Goal: Task Accomplishment & Management: Manage account settings

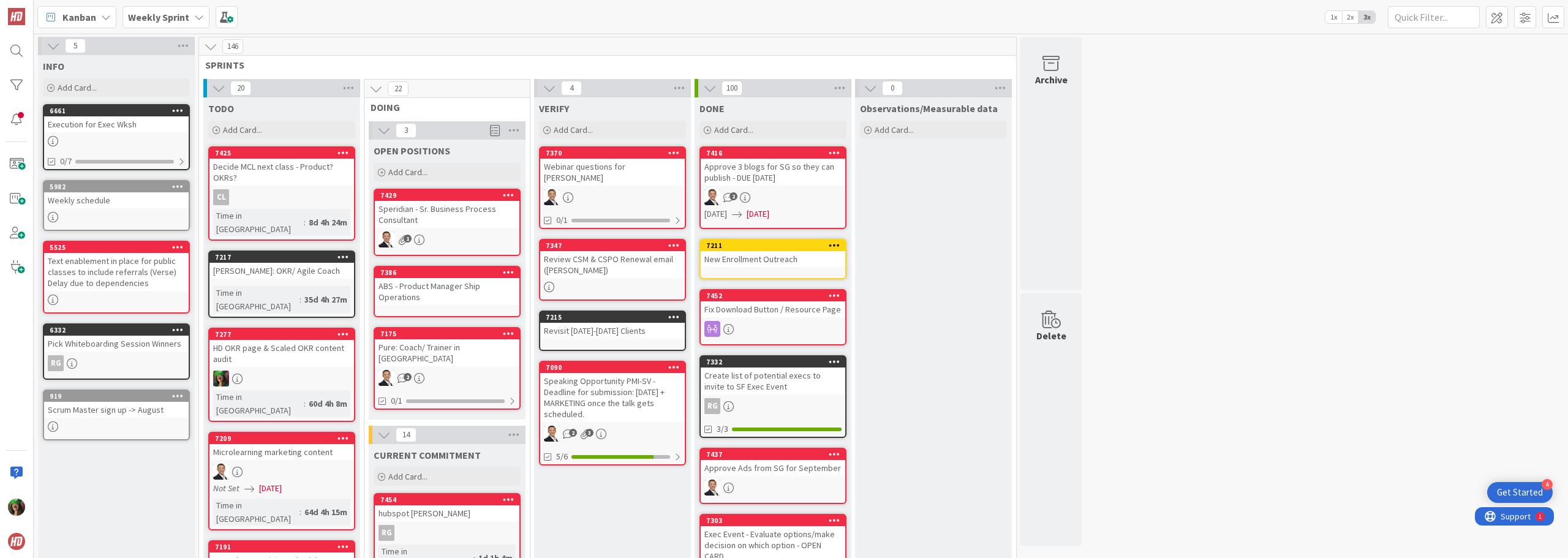
scroll to position [979, 0]
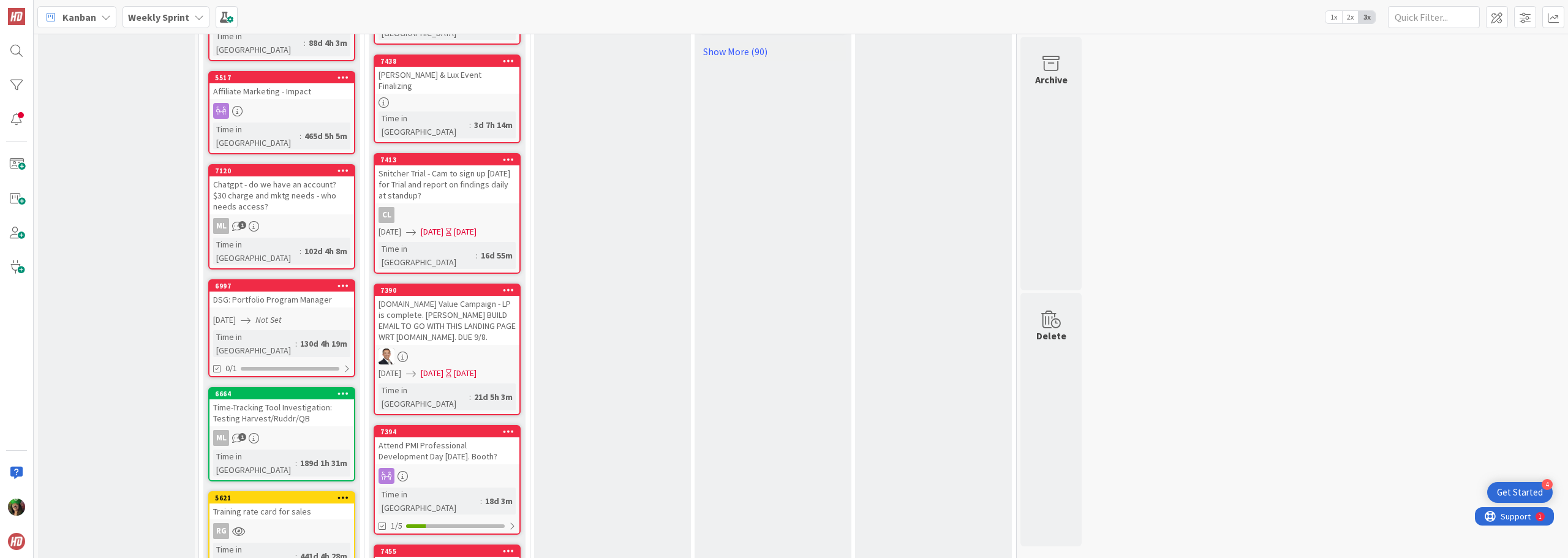
click at [178, 12] on b "Weekly Sprint" at bounding box center [159, 17] width 62 height 12
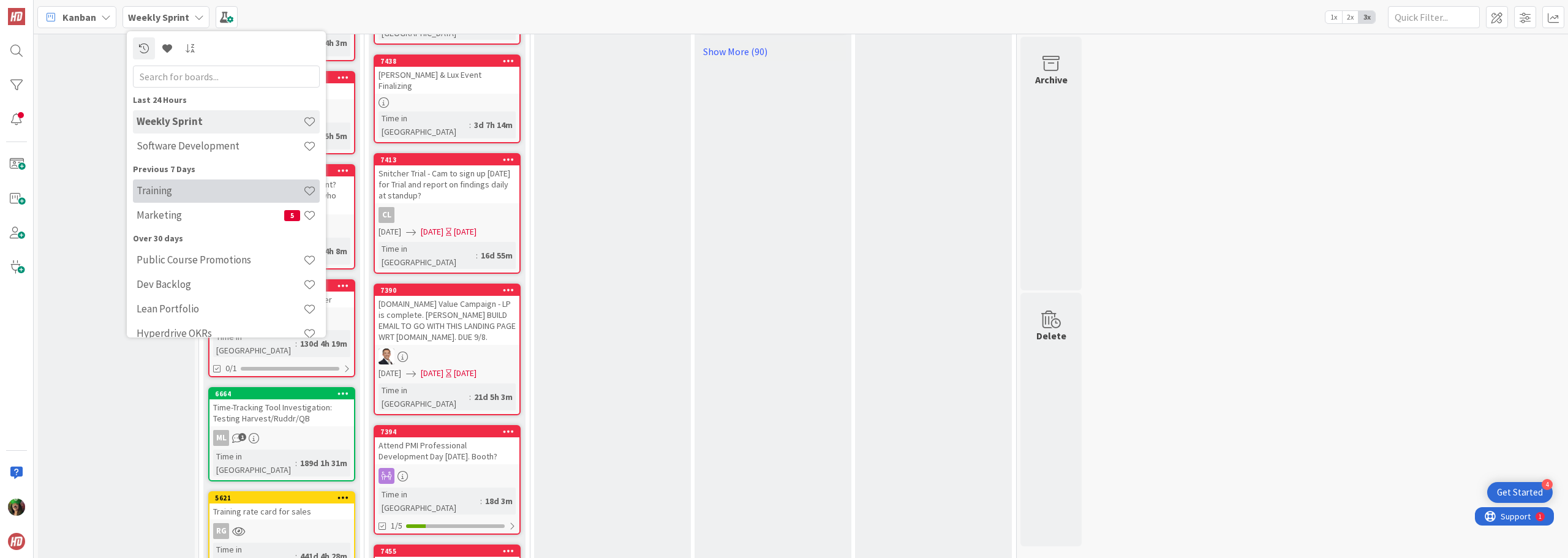
click at [180, 185] on h4 "Training" at bounding box center [220, 190] width 167 height 12
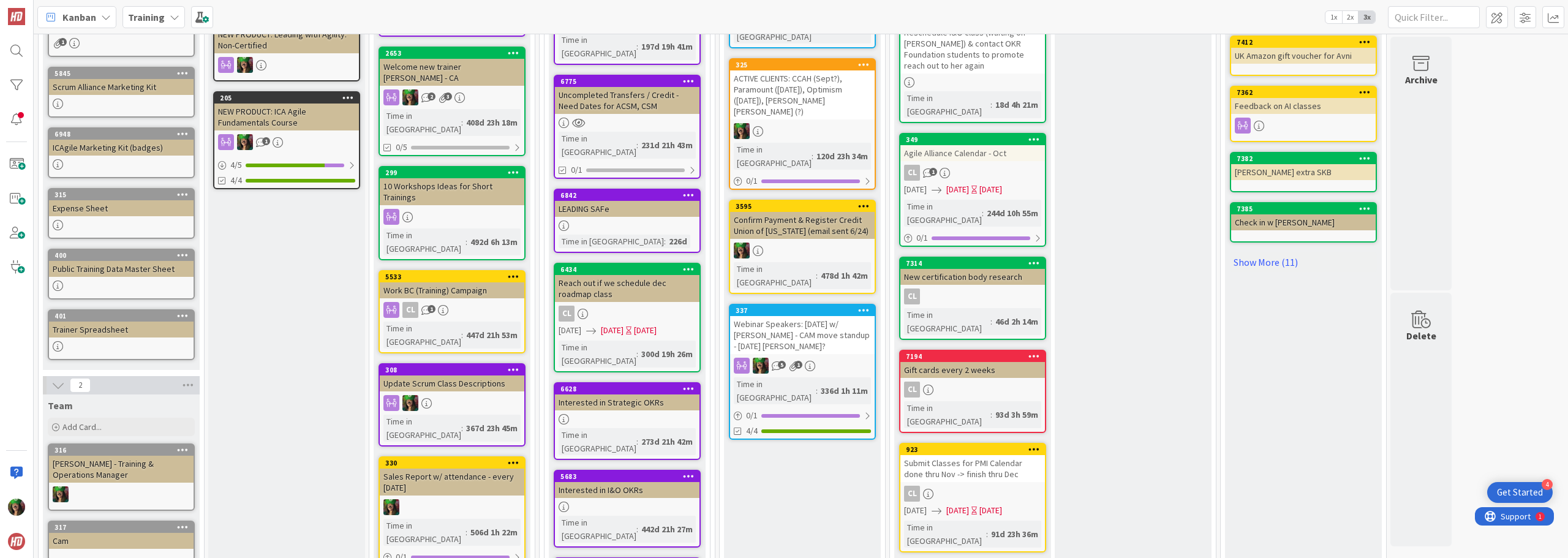
scroll to position [490, 0]
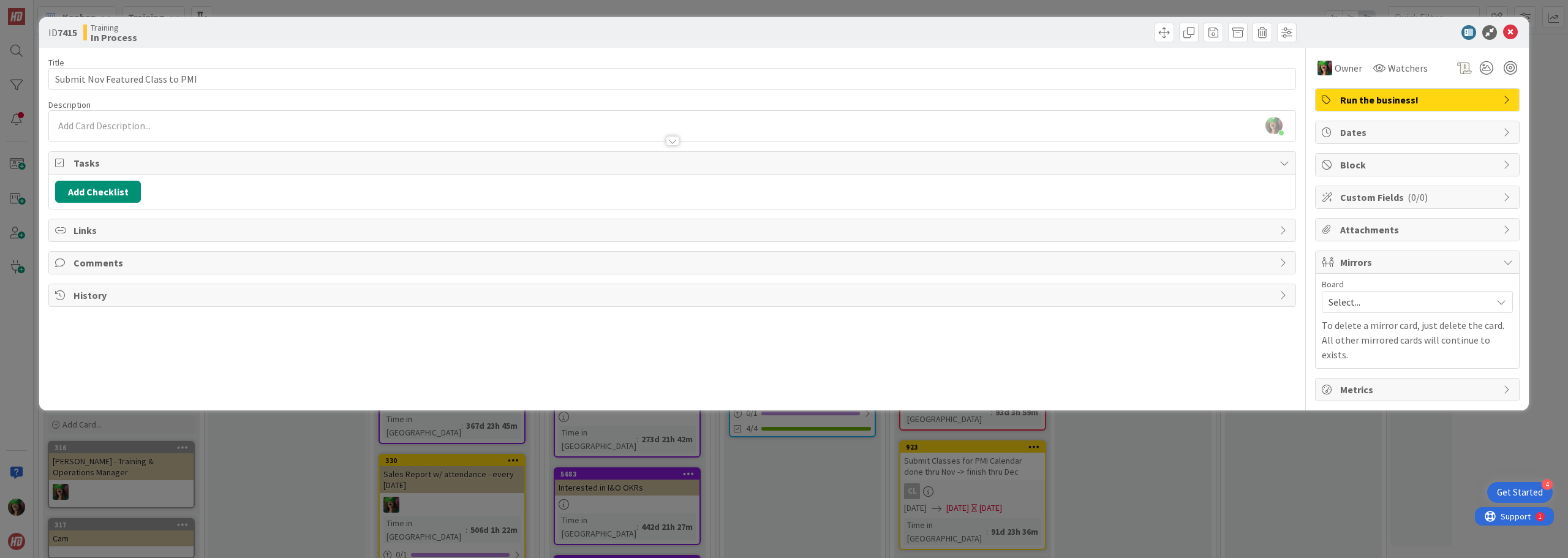
click at [199, 121] on div "[PERSON_NAME] just joined" at bounding box center [672, 126] width 1246 height 30
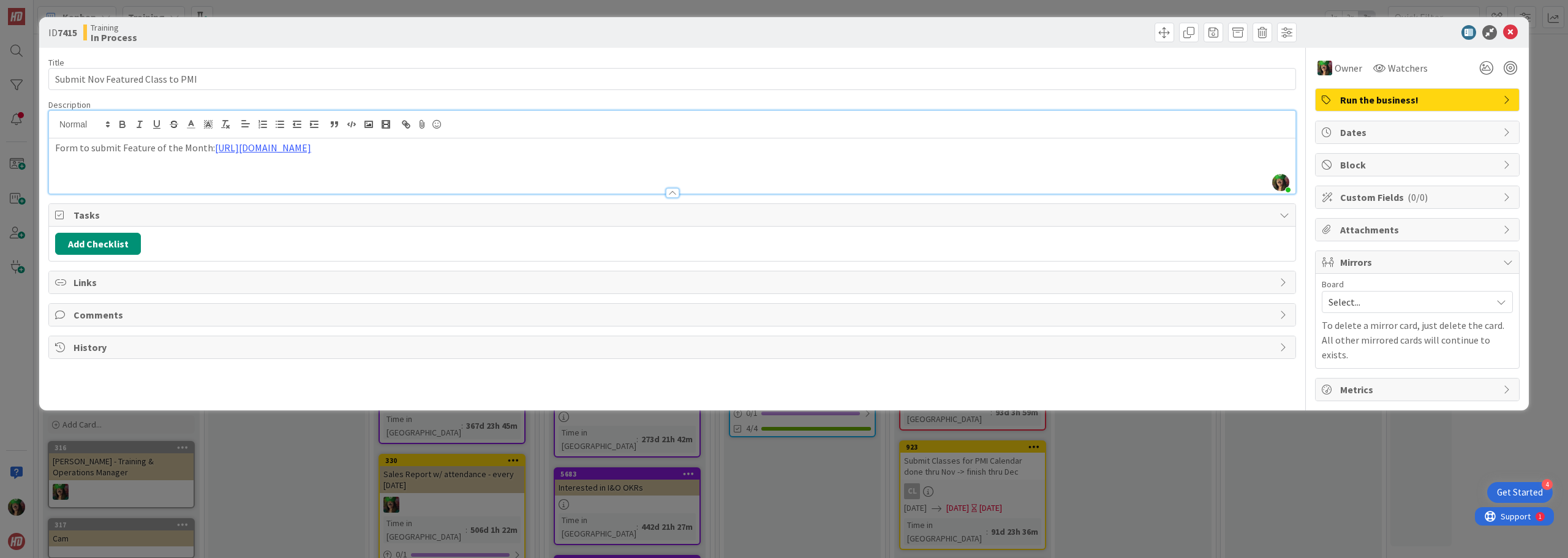
click at [1147, 79] on input "Submit Nov Featured Class to PMI" at bounding box center [672, 79] width 1247 height 22
click at [1511, 32] on icon at bounding box center [1509, 31] width 14 height 14
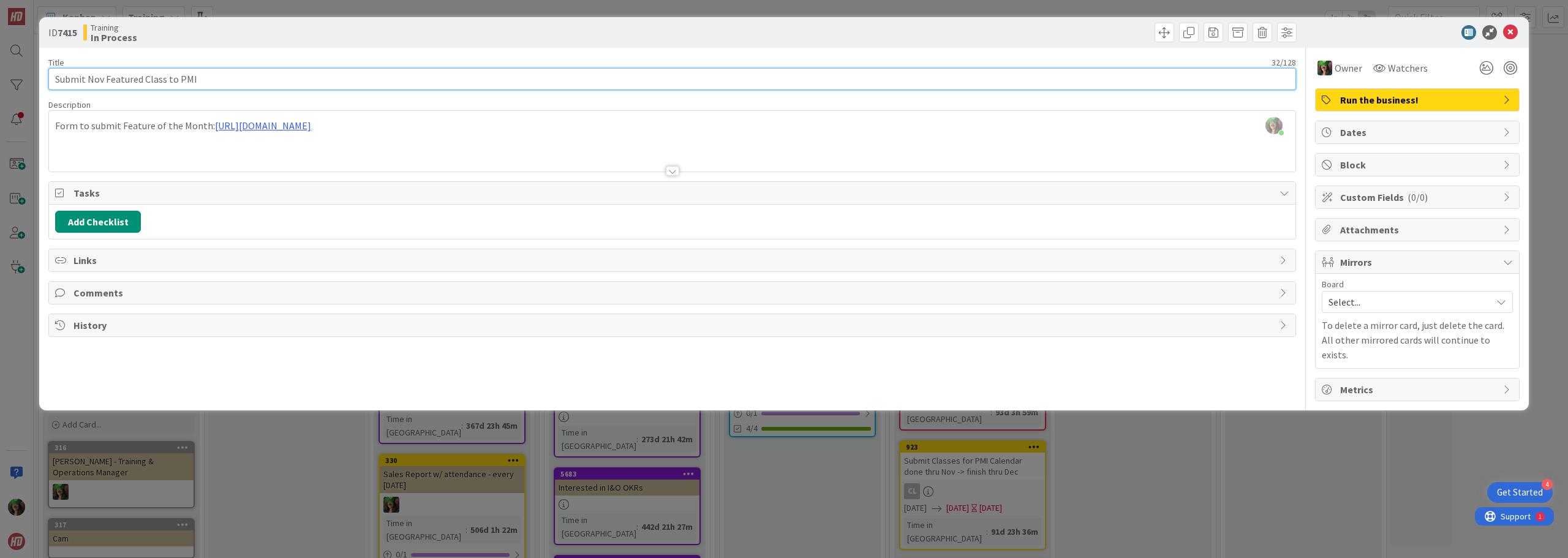
click at [269, 79] on input "Submit Nov Featured Class to PMI" at bounding box center [672, 79] width 1247 height 22
type input "Submit Nov Featured Class to PMI by 9/22"
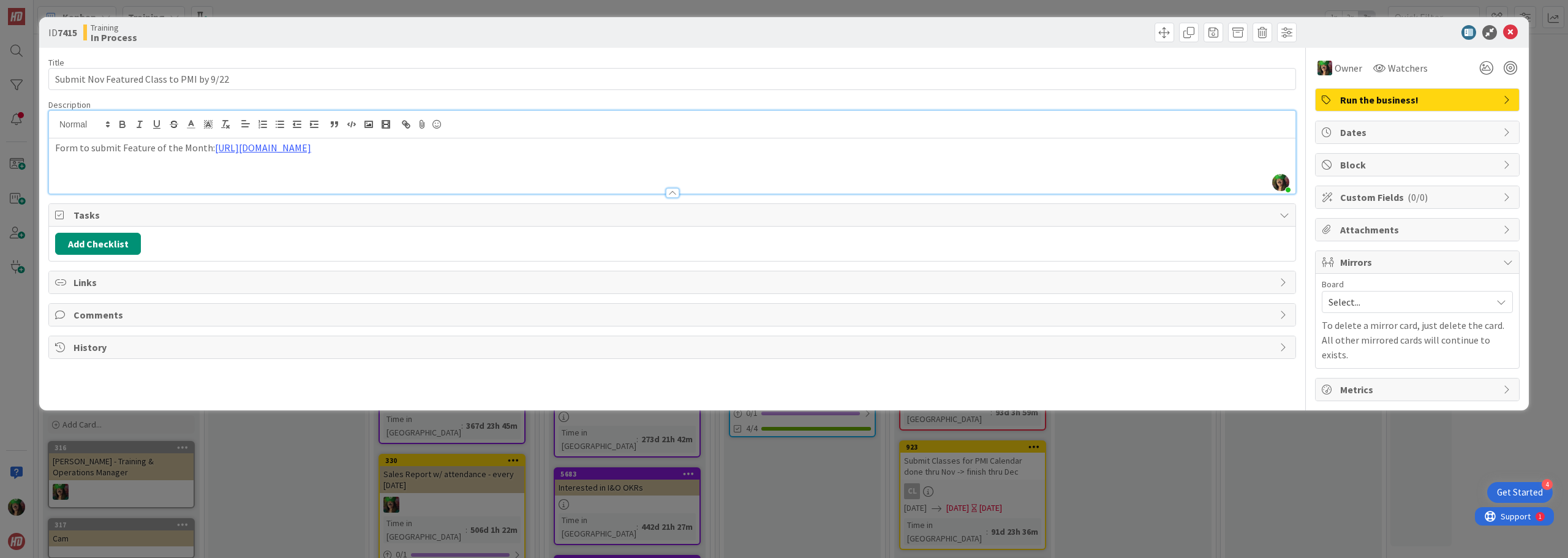
click at [557, 132] on div "[PERSON_NAME] just joined Form to submit Feature of the Month: [URL][DOMAIN_NAM…" at bounding box center [672, 152] width 1246 height 83
click at [1511, 33] on icon at bounding box center [1509, 31] width 14 height 14
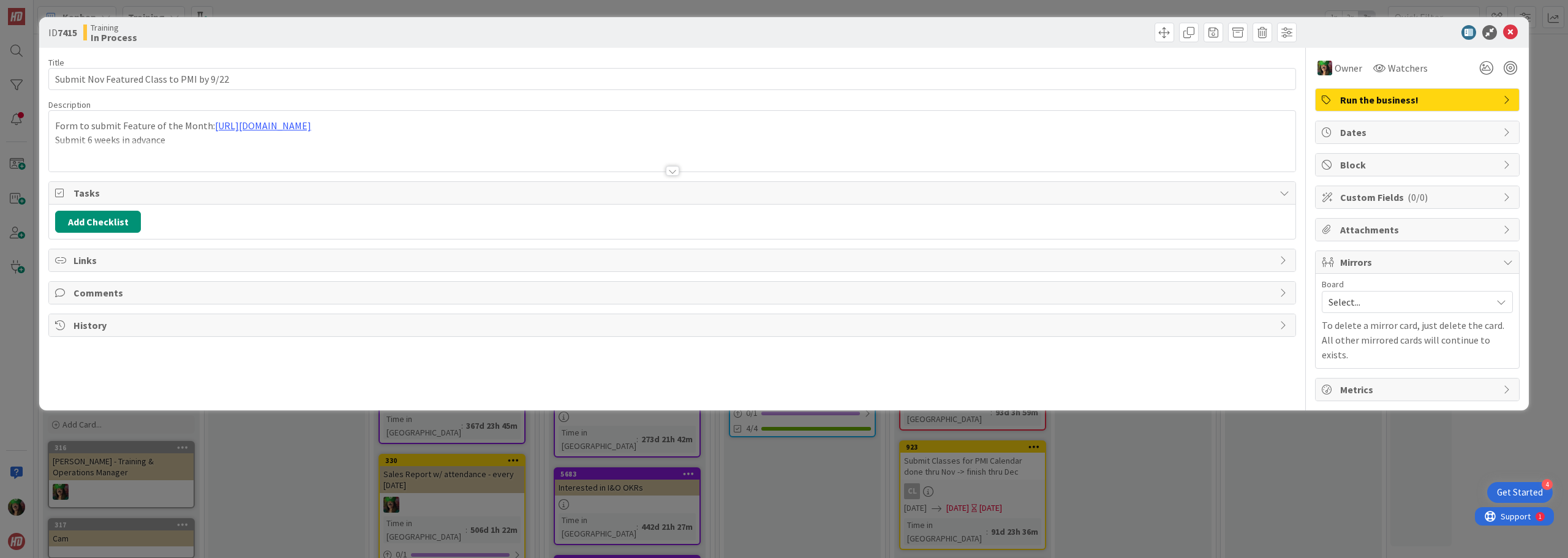
click at [1407, 133] on span "Dates" at bounding box center [1418, 132] width 157 height 14
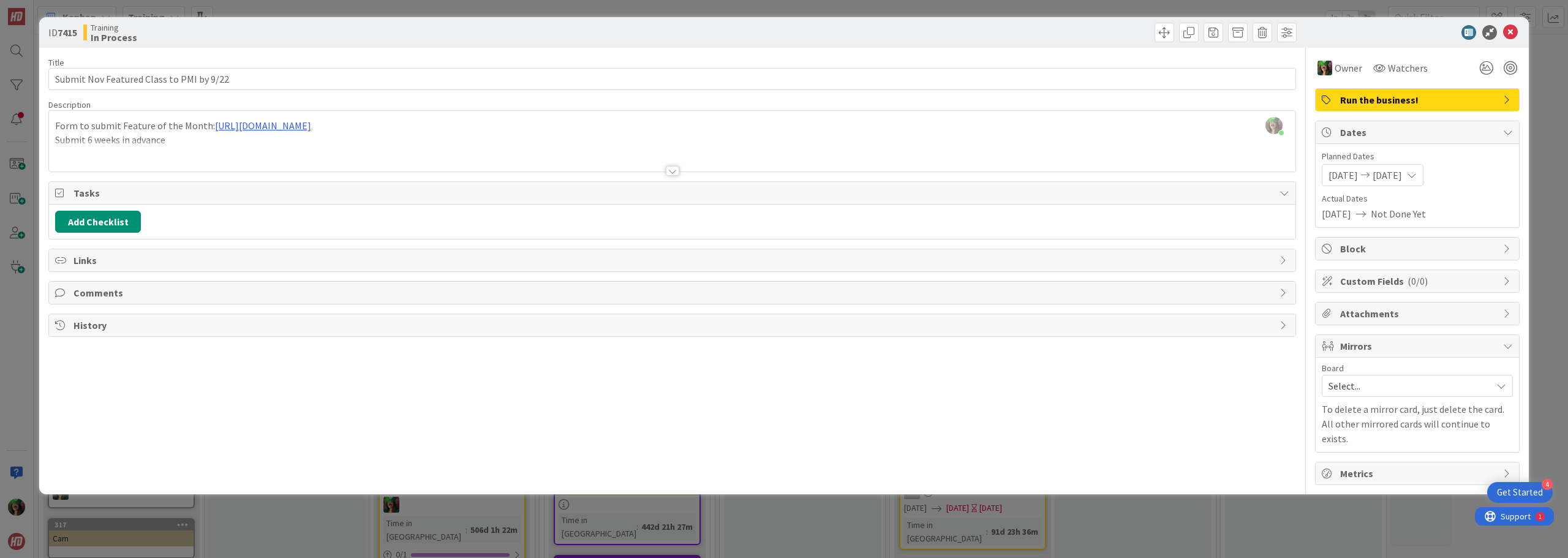
click at [1346, 176] on span "[DATE]" at bounding box center [1343, 175] width 29 height 14
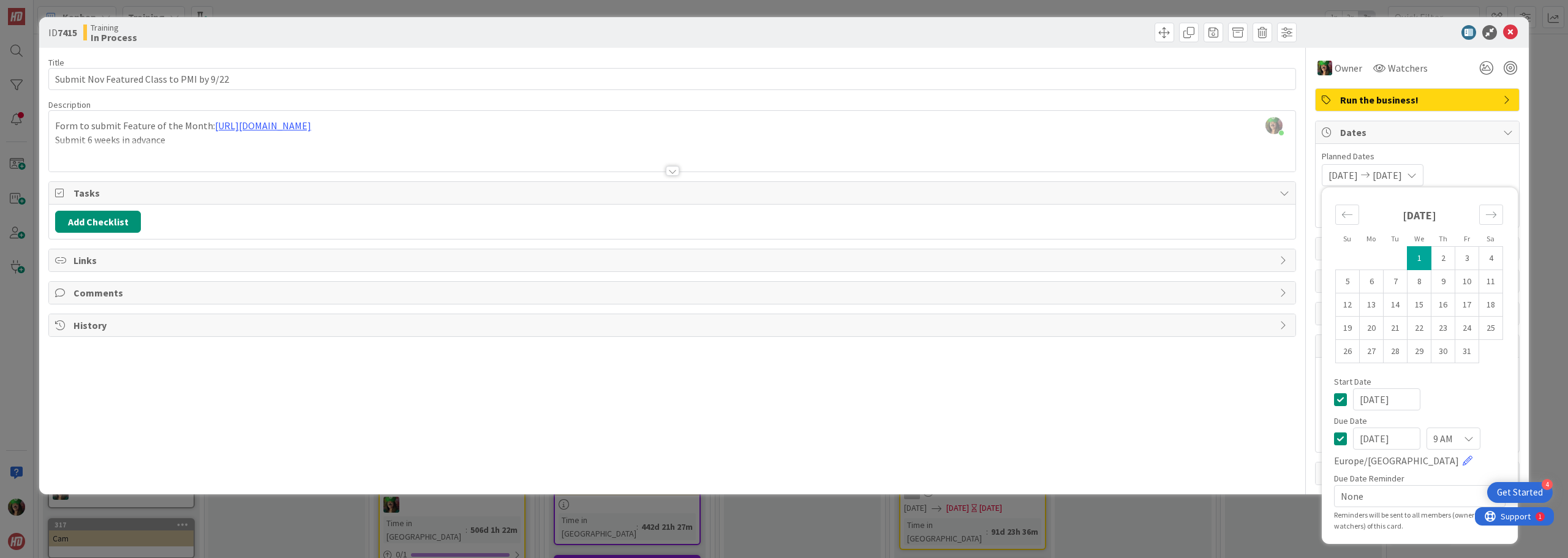
click at [1424, 155] on span "Planned Dates" at bounding box center [1416, 157] width 191 height 13
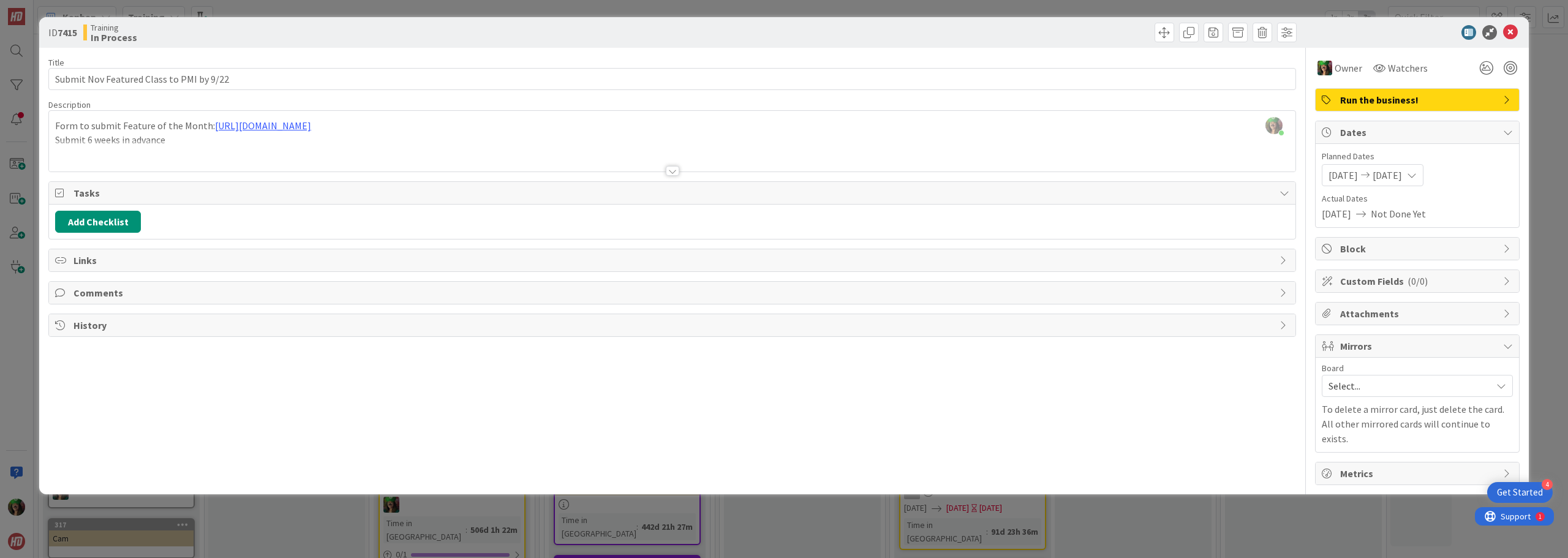
click at [1351, 216] on span "[DATE]" at bounding box center [1335, 213] width 29 height 14
click at [1358, 180] on span "[DATE]" at bounding box center [1343, 175] width 29 height 14
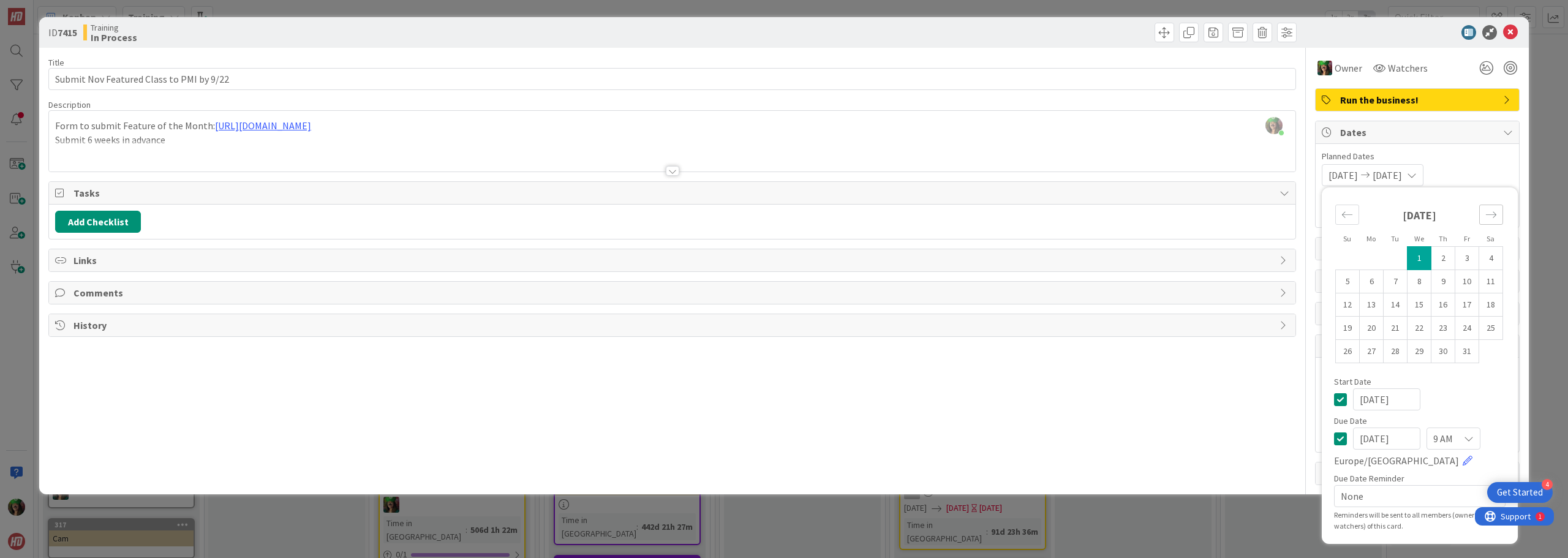
click at [1491, 213] on icon "Move forward to switch to the next month." at bounding box center [1491, 214] width 11 height 11
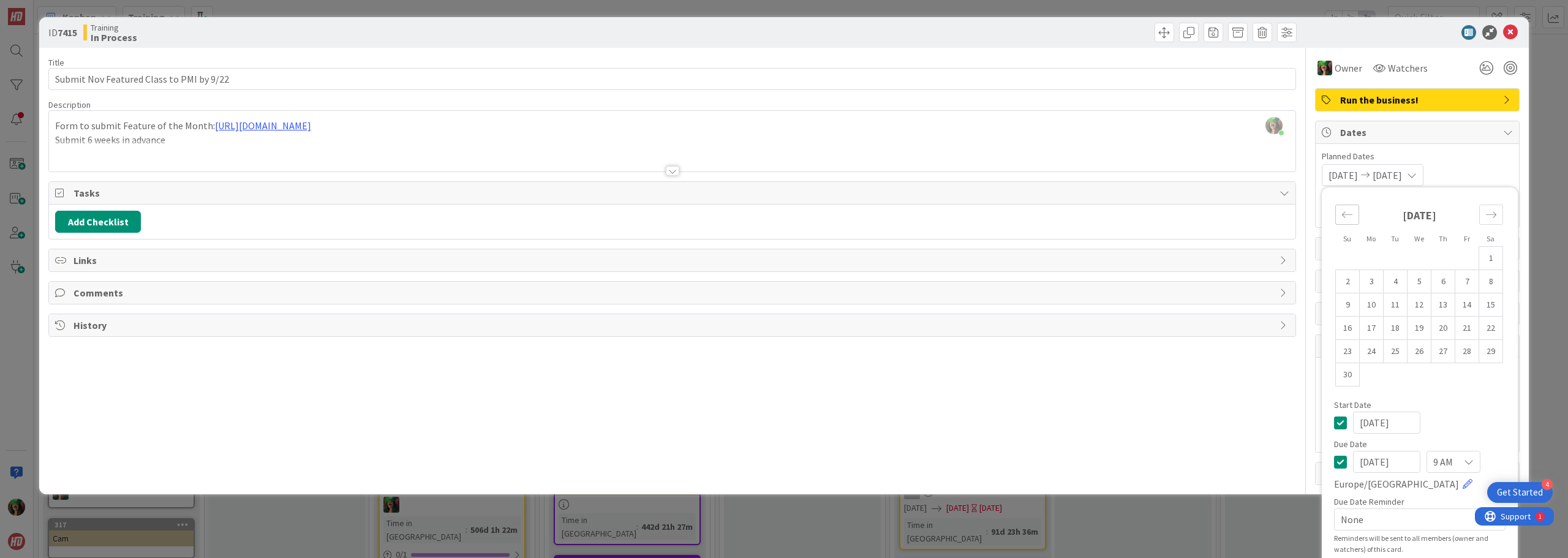
click at [1341, 214] on icon "Move backward to switch to the previous month." at bounding box center [1347, 214] width 11 height 11
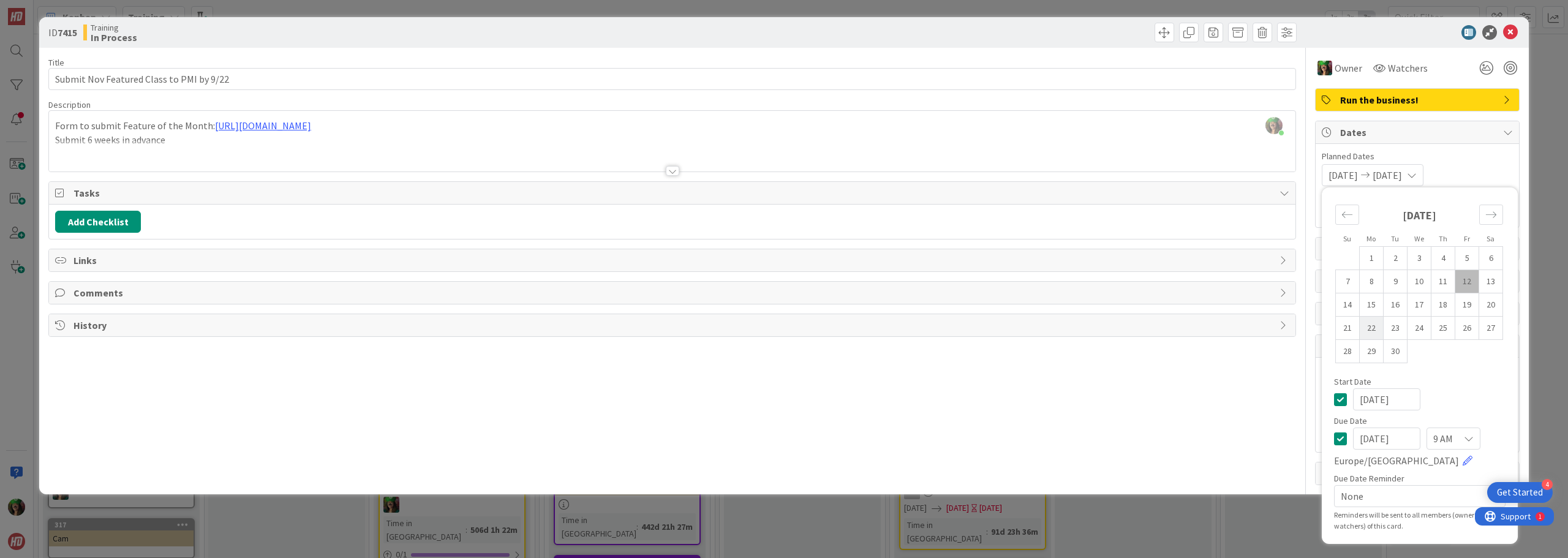
click at [1377, 329] on td "22" at bounding box center [1371, 328] width 24 height 24
type input "[DATE]"
click at [1377, 329] on td "22" at bounding box center [1371, 328] width 24 height 24
type input "[DATE]"
click at [1374, 329] on td "22" at bounding box center [1371, 328] width 24 height 24
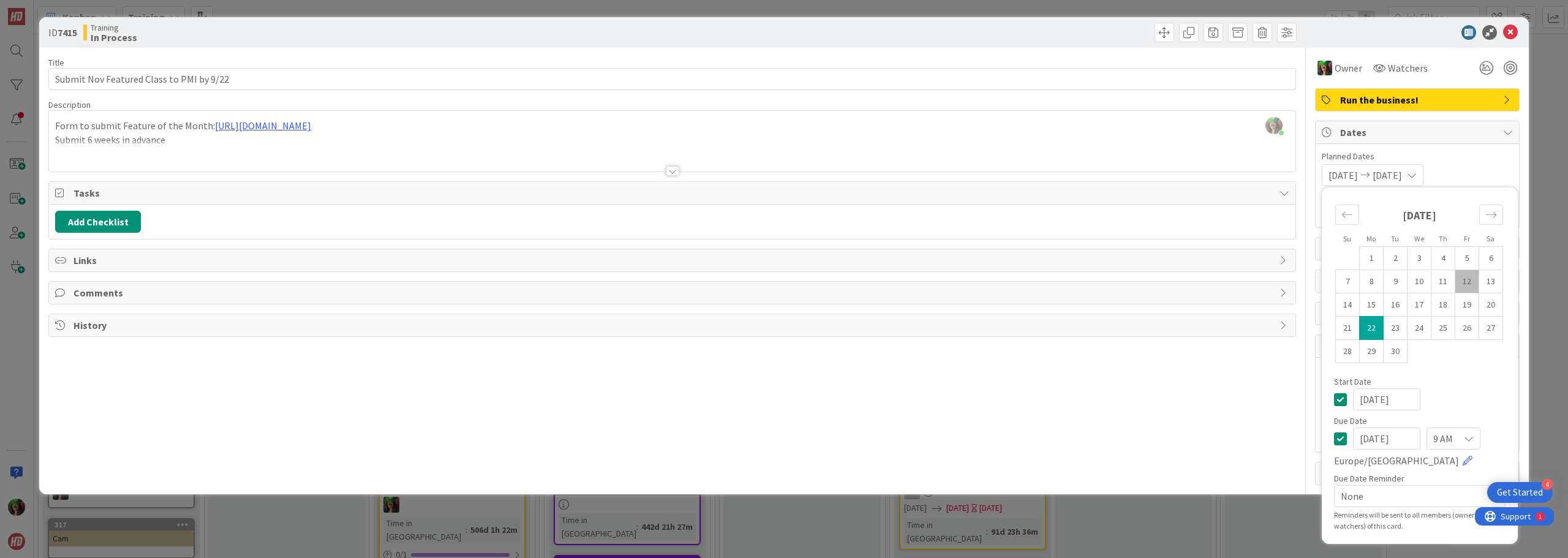
click at [1374, 329] on td "22" at bounding box center [1371, 328] width 24 height 24
click at [1471, 162] on span "Planned Dates" at bounding box center [1416, 157] width 191 height 13
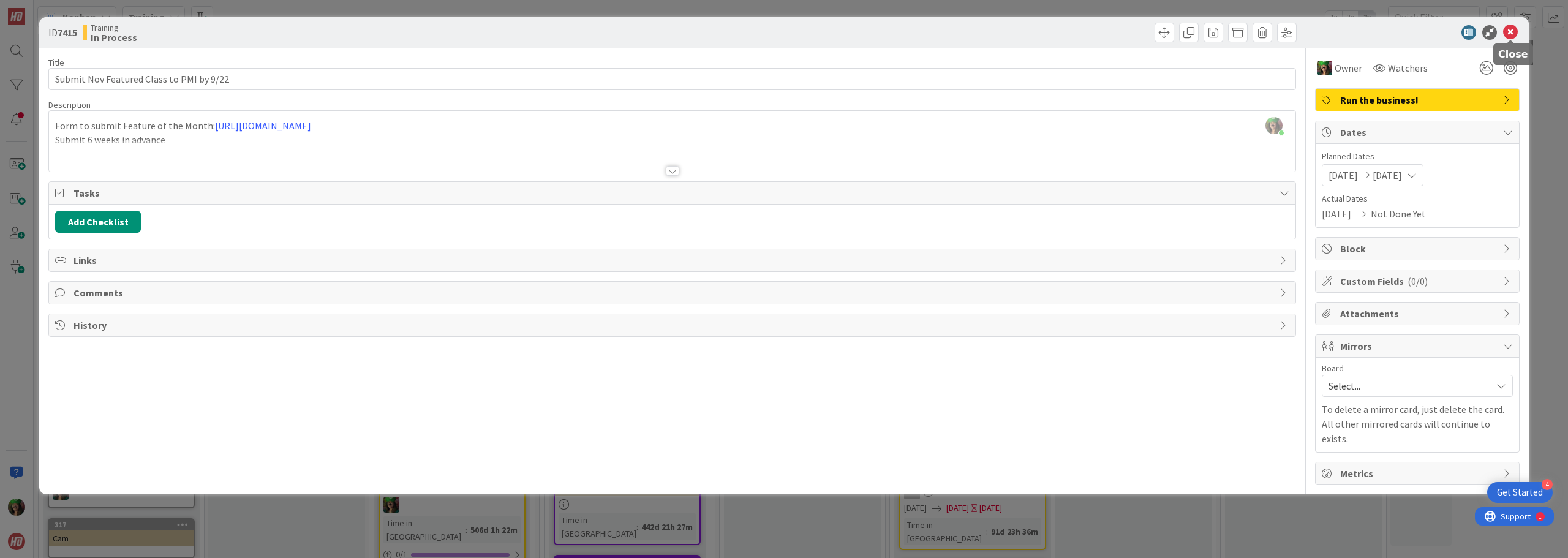
click at [1511, 33] on icon at bounding box center [1509, 31] width 14 height 14
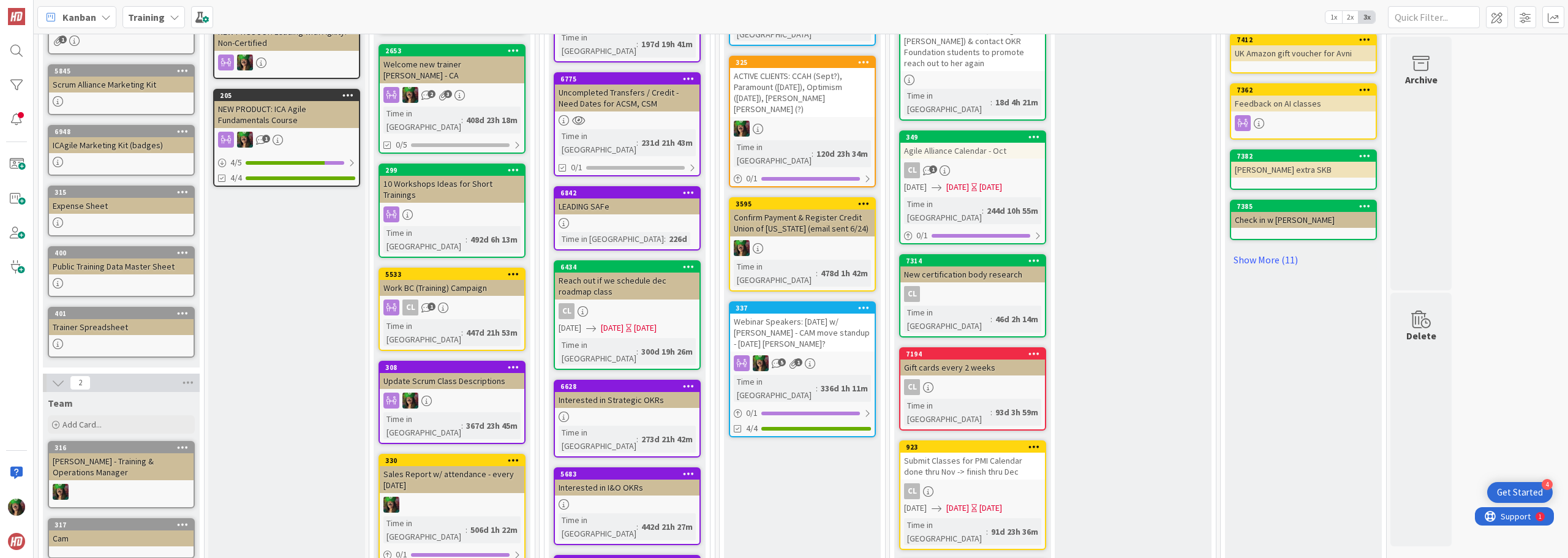
click at [981, 453] on div "Submit Classes for PMI Calendar done thru Nov -> finish thru Dec" at bounding box center [973, 466] width 144 height 27
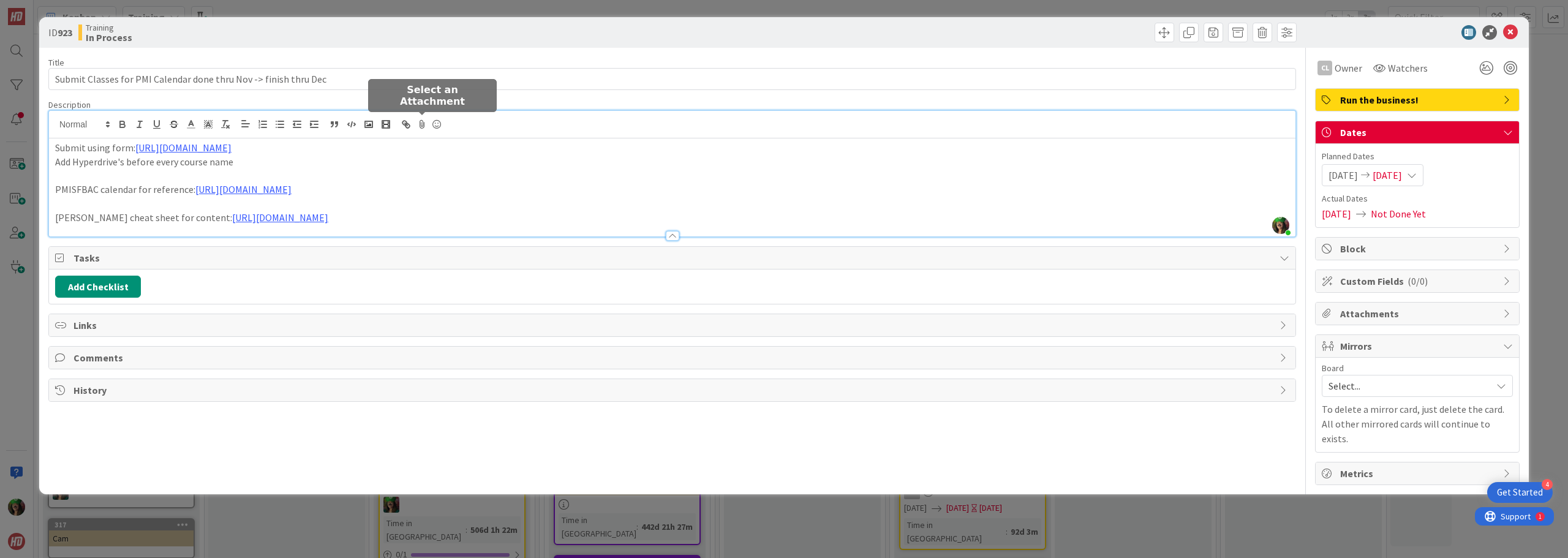
drag, startPoint x: 441, startPoint y: 125, endPoint x: 420, endPoint y: 123, distance: 21.1
click at [420, 123] on div "[PERSON_NAME] just joined Submit using form: [URL][DOMAIN_NAME] Add Hyperdrive'…" at bounding box center [672, 174] width 1246 height 125
click at [384, 184] on p "PMISFBAC calendar for reference: [URL][DOMAIN_NAME]" at bounding box center [672, 189] width 1234 height 14
drag, startPoint x: 136, startPoint y: 144, endPoint x: 475, endPoint y: 148, distance: 339.0
click at [475, 148] on p "Submit using form: [URL][DOMAIN_NAME]" at bounding box center [672, 147] width 1234 height 14
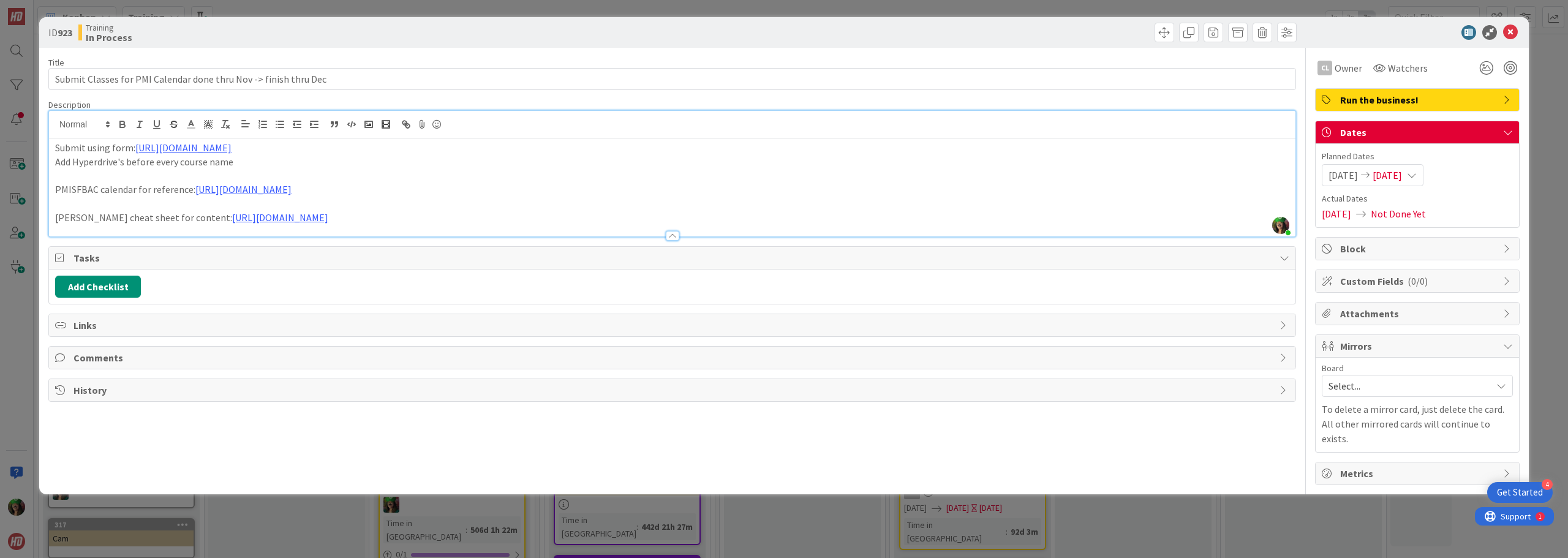
copy p "[URL][DOMAIN_NAME]"
click at [1509, 34] on icon at bounding box center [1509, 31] width 14 height 14
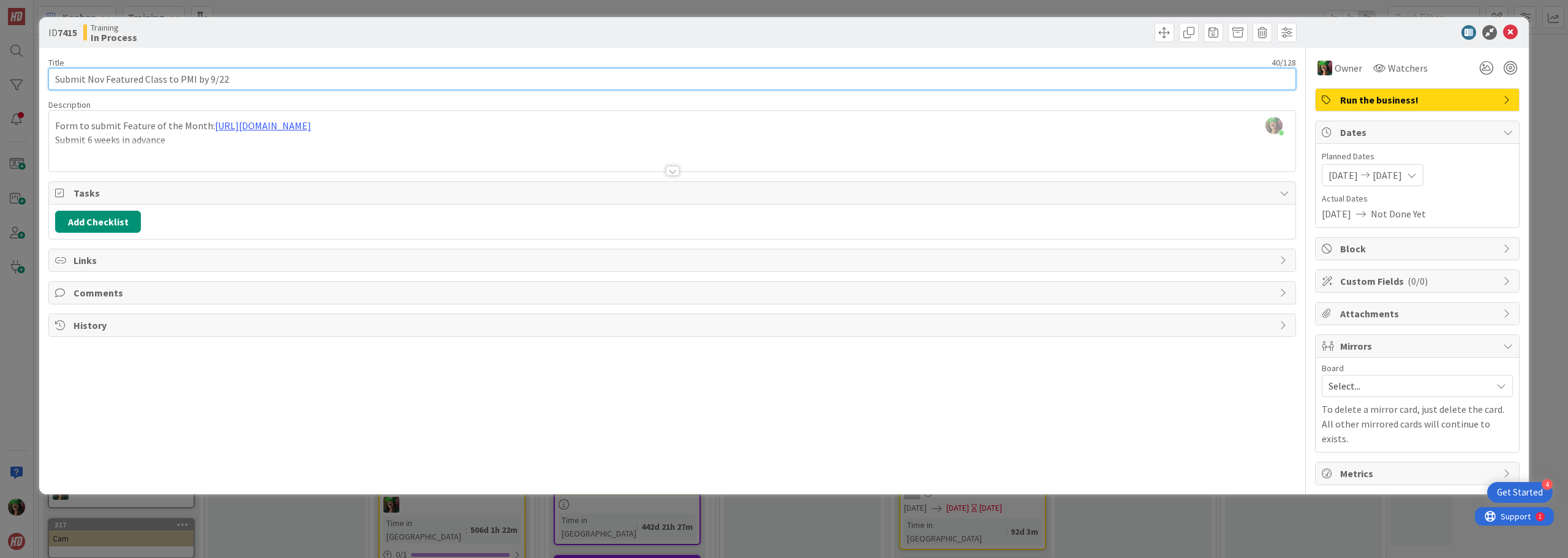
drag, startPoint x: 89, startPoint y: 77, endPoint x: 103, endPoint y: 79, distance: 14.1
click at [103, 79] on input "Submit Nov Featured Class to PMI by 9/22" at bounding box center [672, 79] width 1247 height 22
drag, startPoint x: 206, startPoint y: 77, endPoint x: 263, endPoint y: 79, distance: 57.0
click at [263, 79] on input "Submit Dec Featured Class to PMI by 9/22" at bounding box center [672, 79] width 1247 height 22
type input "Submit Dec Featured Class to PMI by 10/22"
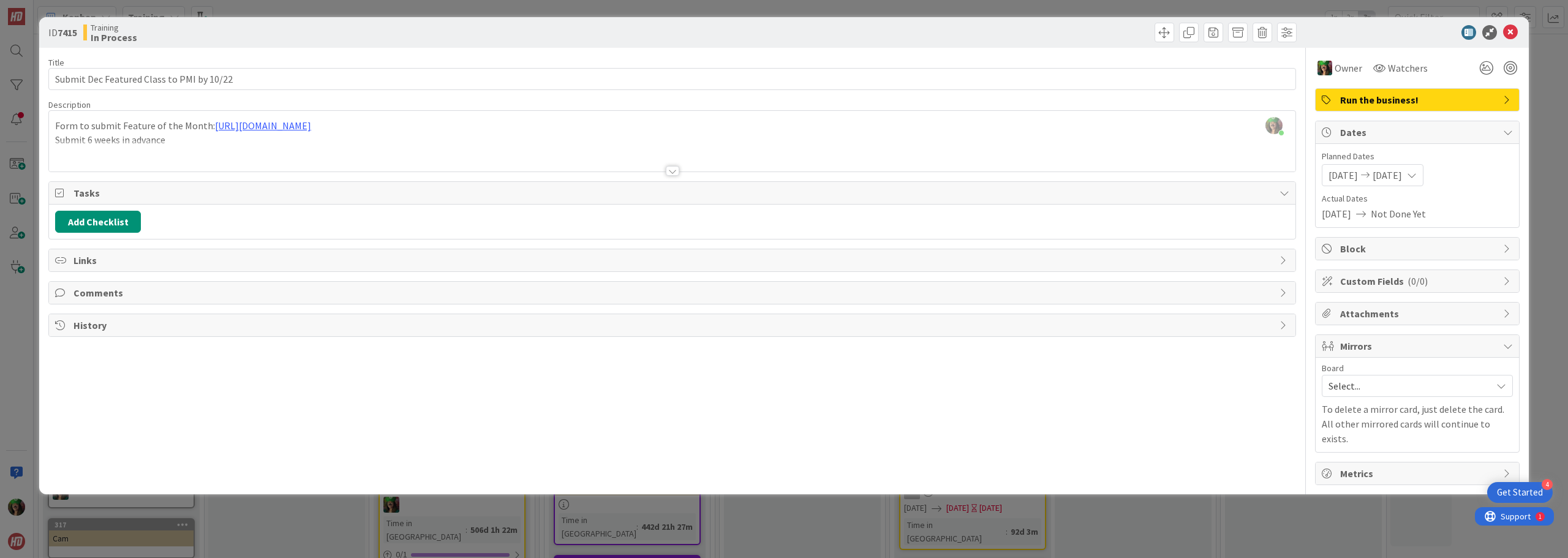
click at [1345, 171] on span "[DATE]" at bounding box center [1343, 175] width 29 height 14
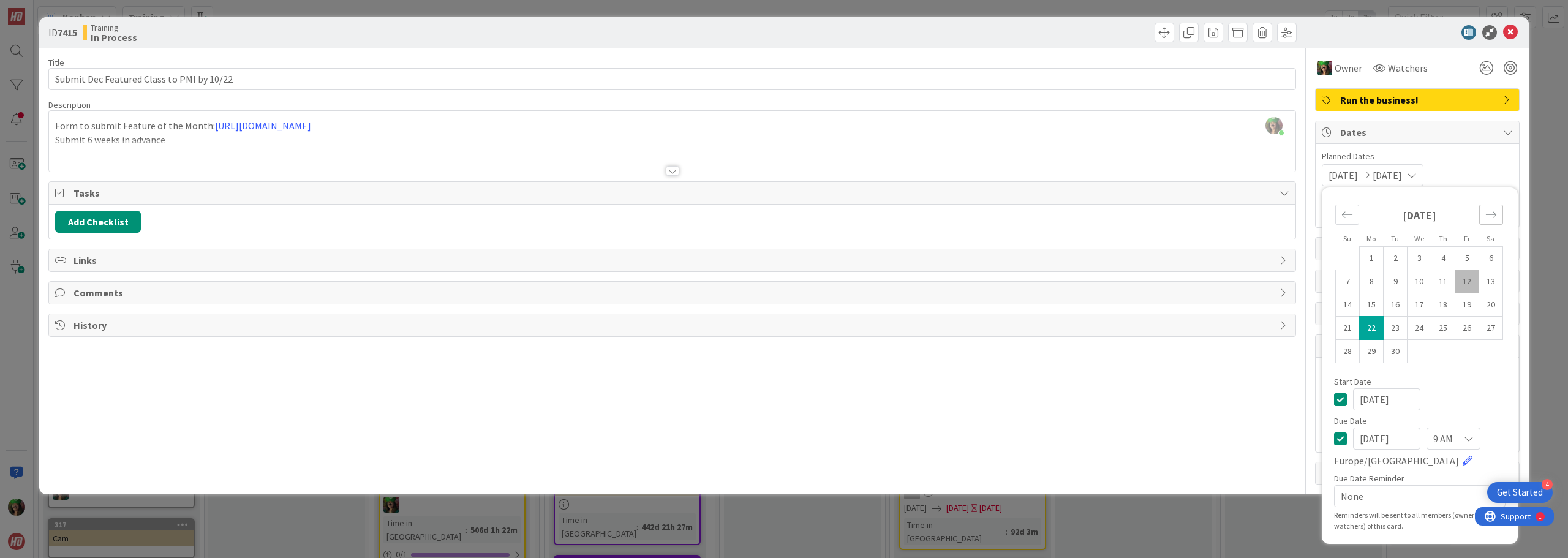
click at [1494, 214] on icon "Move forward to switch to the next month." at bounding box center [1490, 214] width 10 height 6
click at [1370, 326] on td "20" at bounding box center [1371, 328] width 24 height 24
type input "[DATE]"
click at [1370, 326] on td "20" at bounding box center [1371, 328] width 24 height 24
type input "[DATE]"
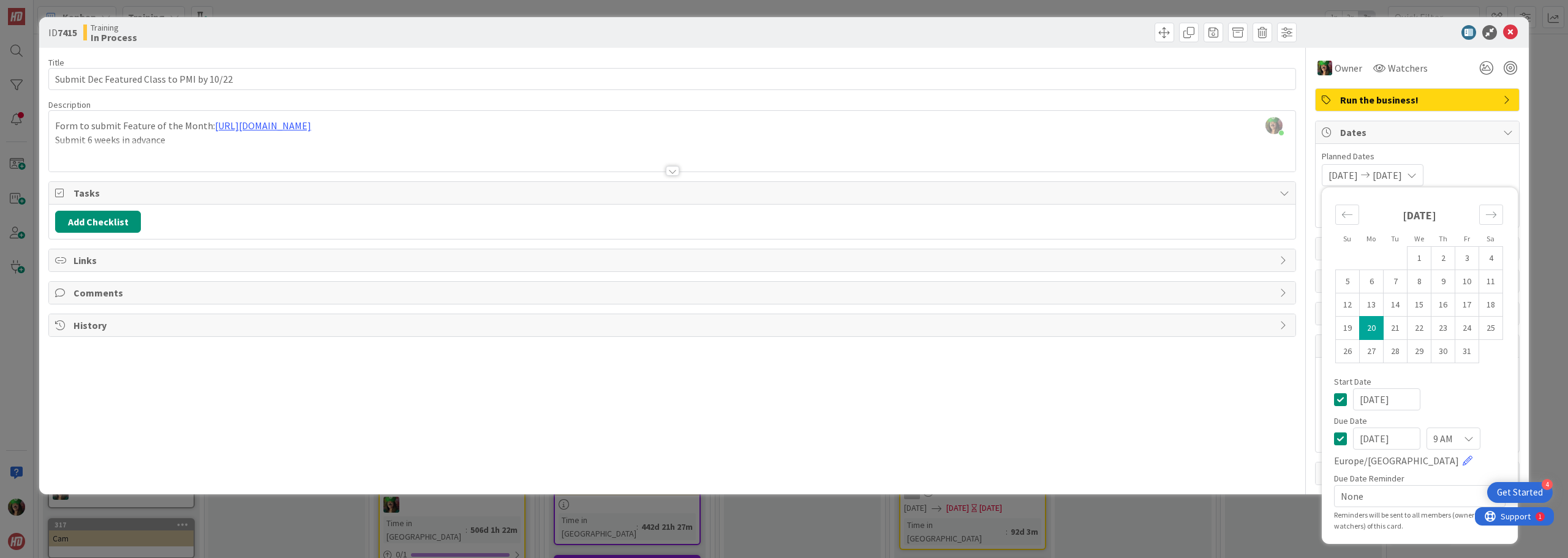
click at [1493, 160] on span "Planned Dates" at bounding box center [1416, 157] width 191 height 13
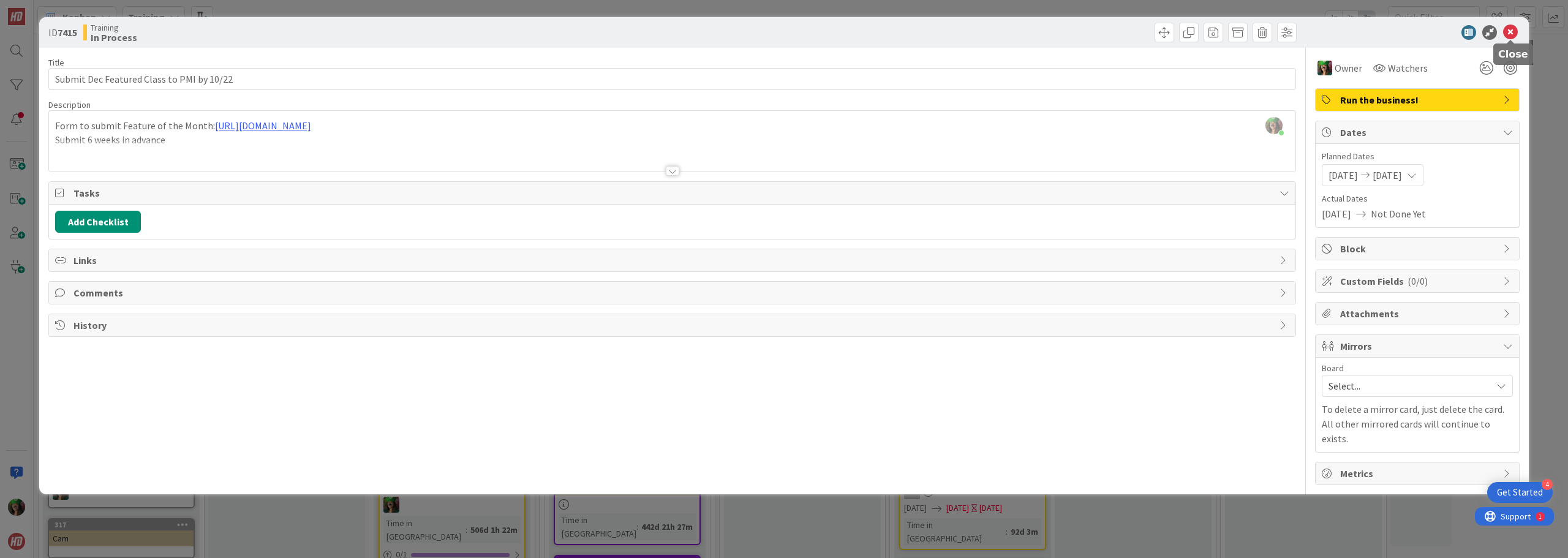
click at [1508, 35] on icon at bounding box center [1509, 31] width 14 height 14
